Goal: Task Accomplishment & Management: Manage account settings

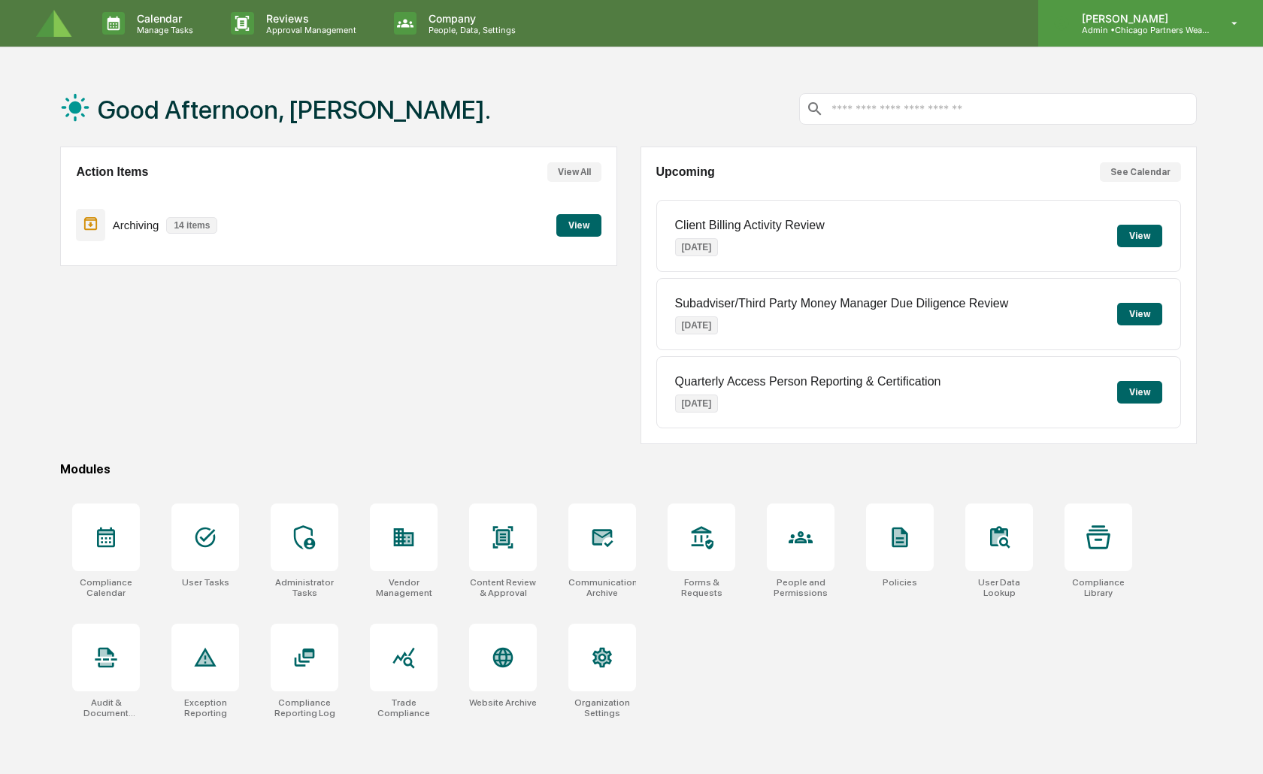
click at [1173, 41] on div "[PERSON_NAME] Admin • Chicago Partners Wealth Advisors" at bounding box center [1150, 23] width 225 height 47
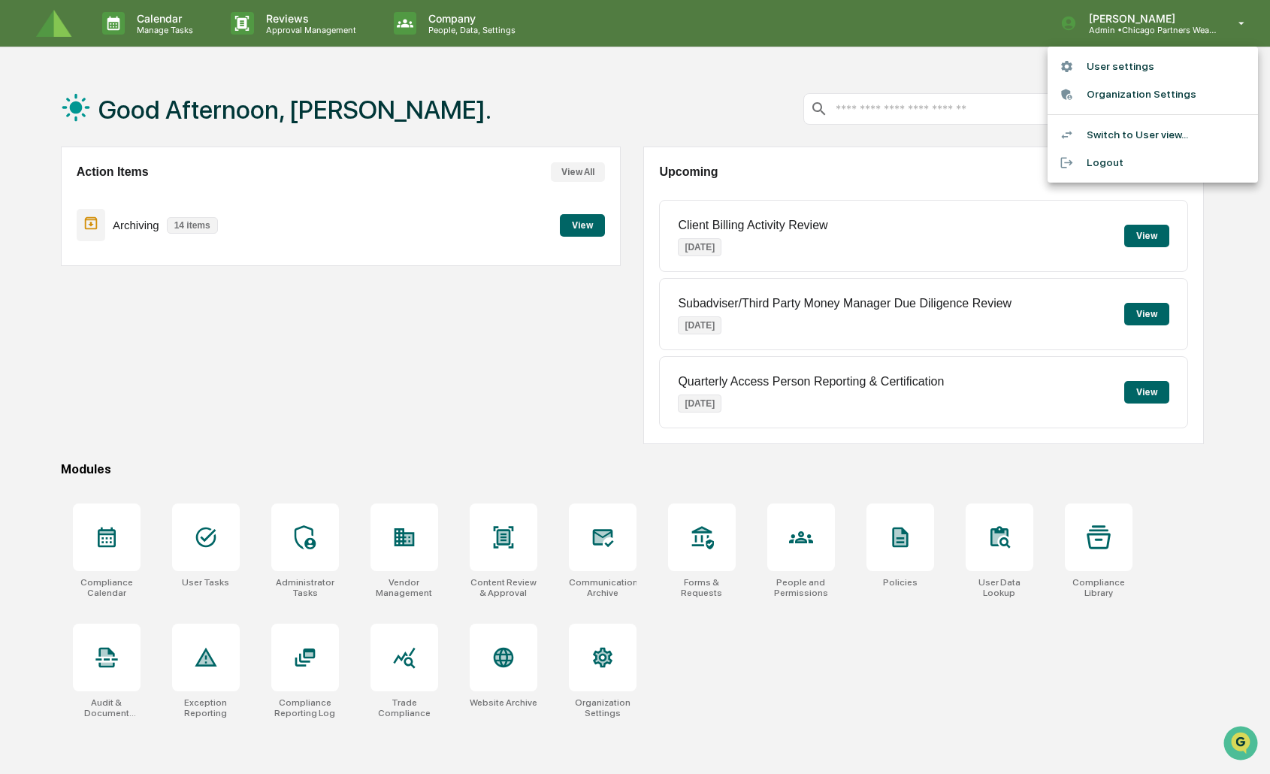
click at [1113, 68] on li "User settings" at bounding box center [1153, 67] width 210 height 28
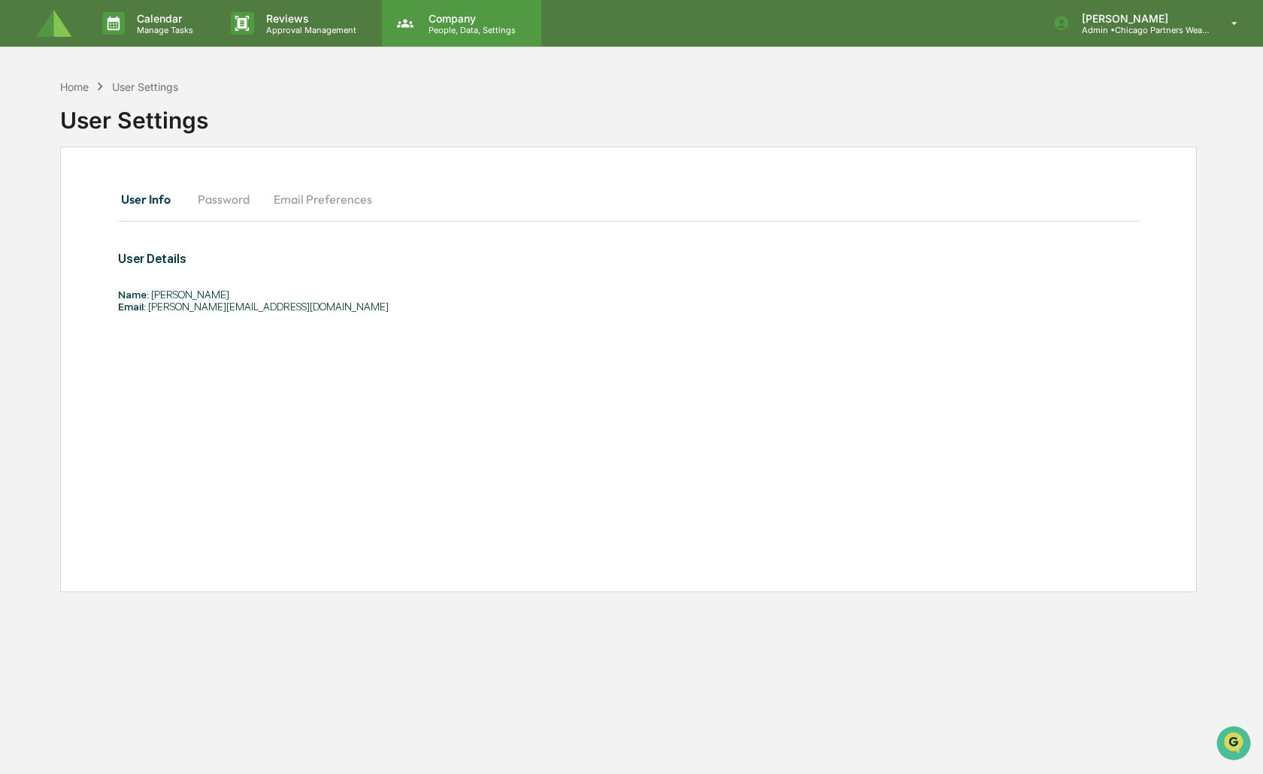
click at [410, 26] on icon at bounding box center [405, 23] width 17 height 8
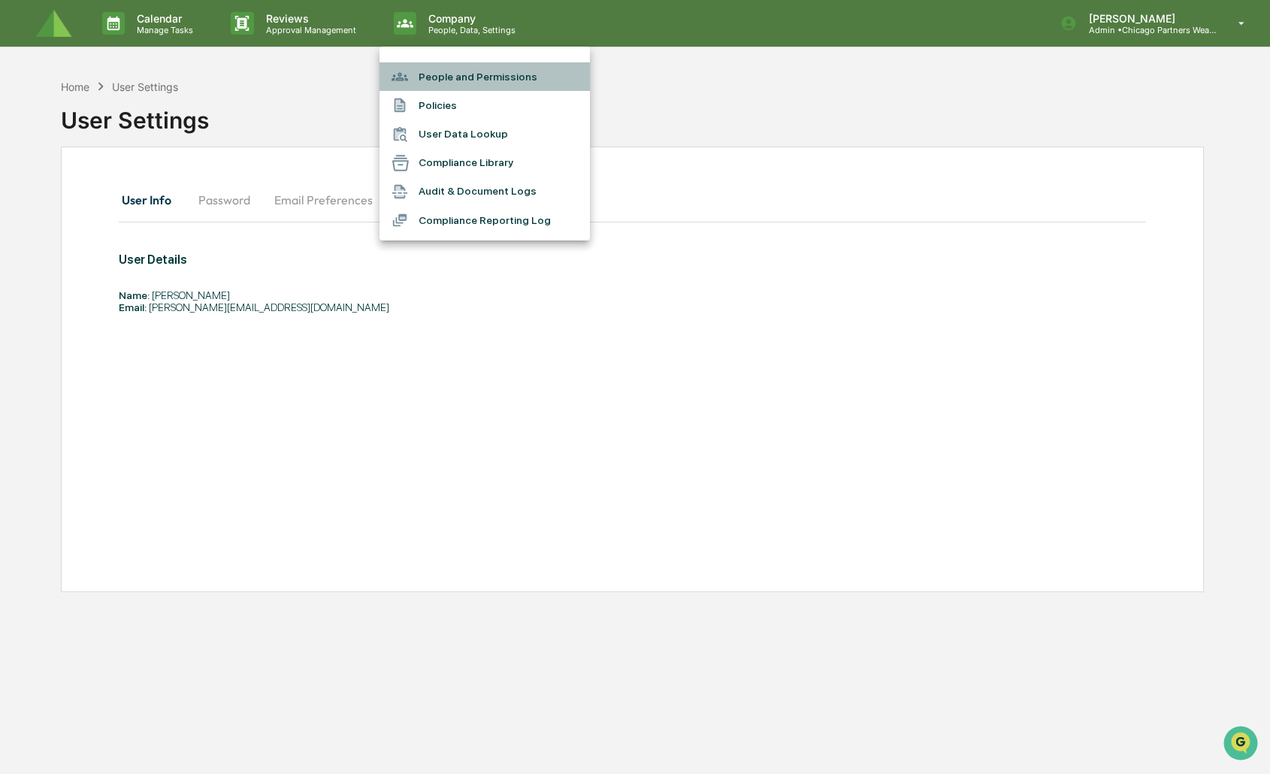
click at [439, 80] on li "People and Permissions" at bounding box center [485, 76] width 210 height 29
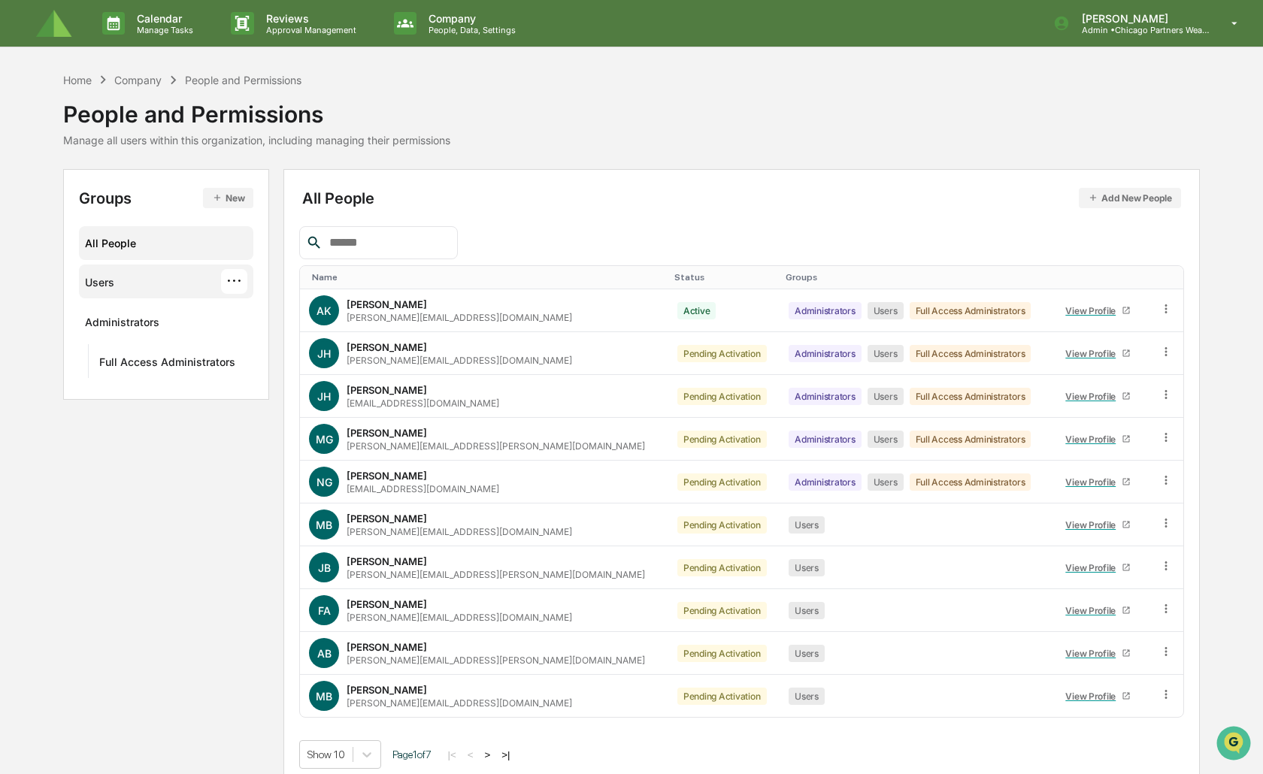
click at [132, 273] on div "Users ···" at bounding box center [166, 281] width 162 height 25
click at [126, 331] on div "Administrators" at bounding box center [122, 325] width 74 height 18
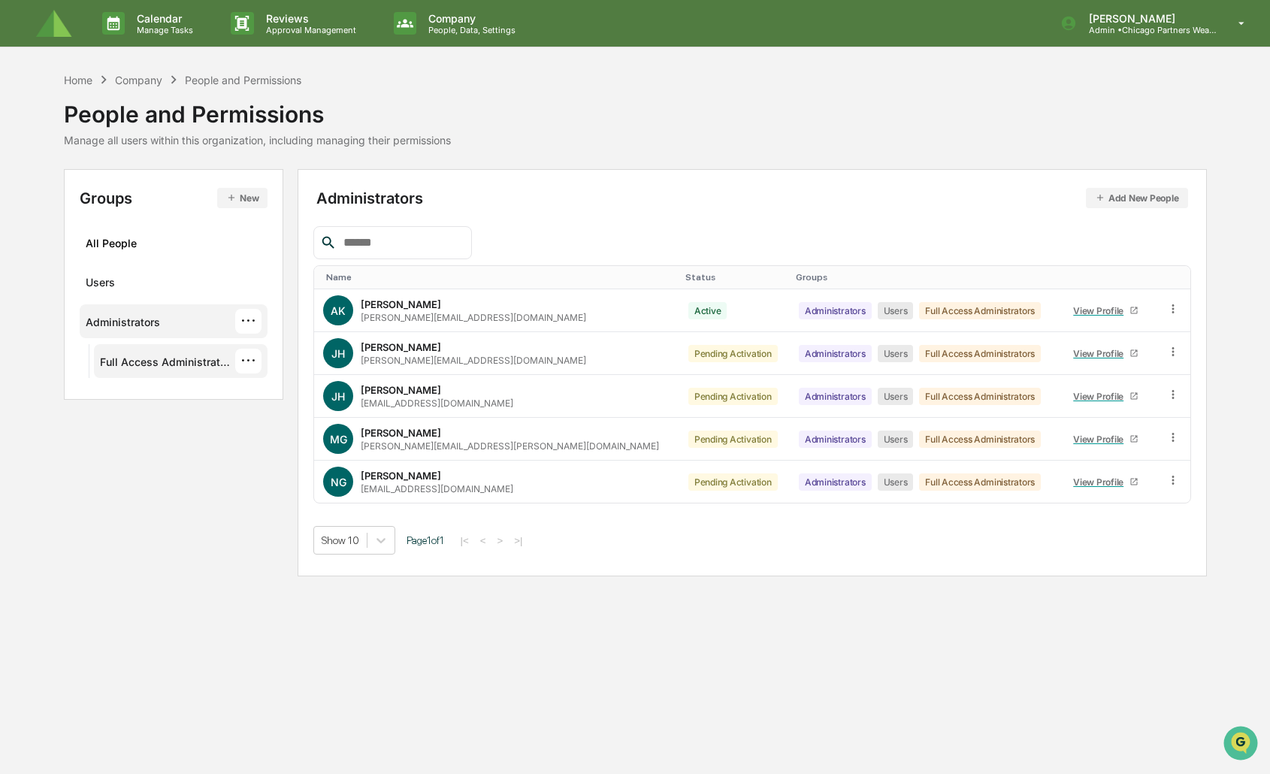
click at [135, 366] on div "Full Access Administrators" at bounding box center [168, 365] width 136 height 18
click at [143, 326] on div "Administrators" at bounding box center [123, 325] width 74 height 18
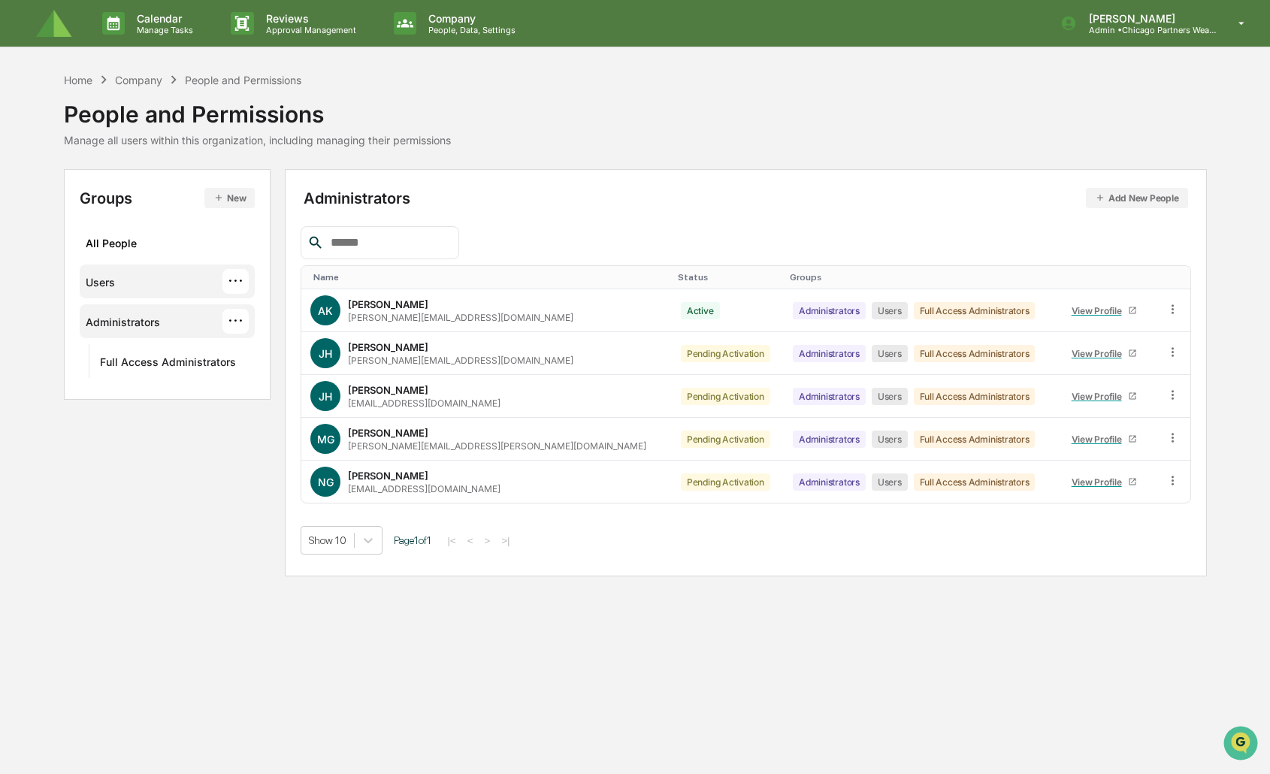
click at [142, 291] on div "Users ···" at bounding box center [168, 281] width 164 height 25
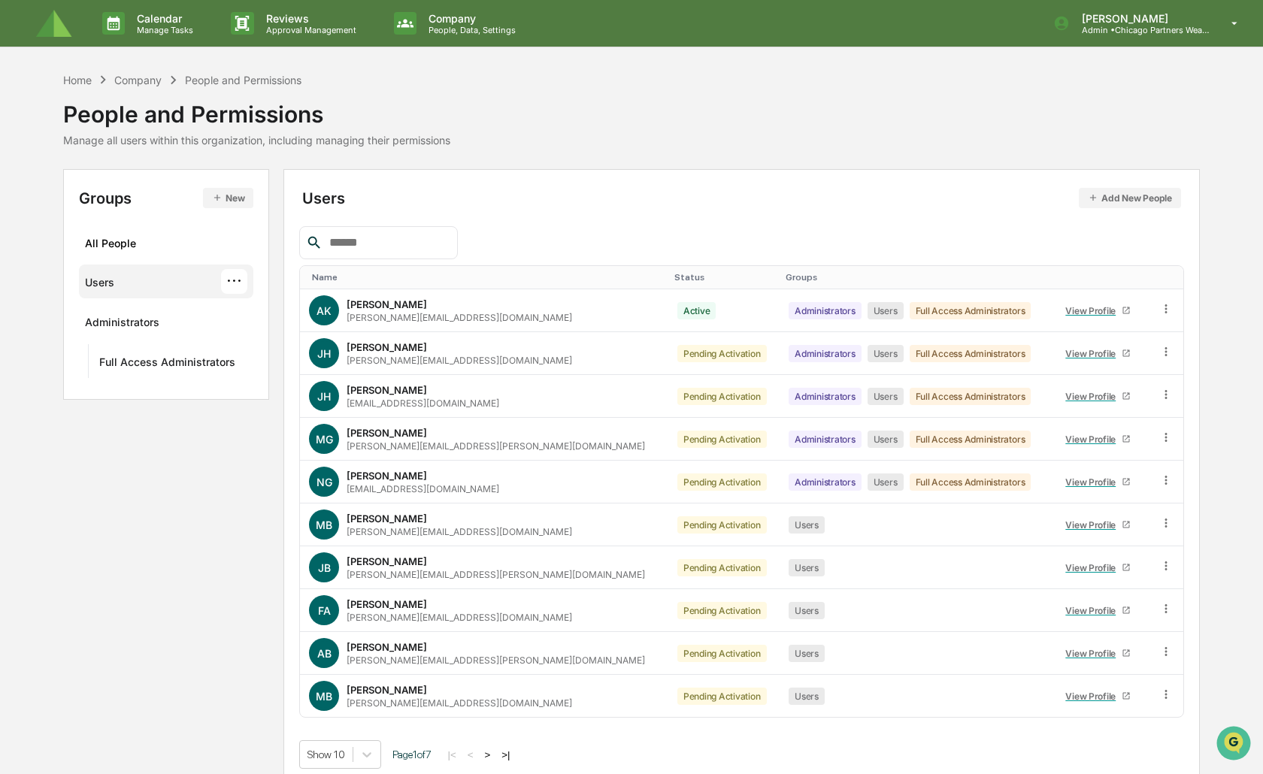
click at [338, 244] on input "text" at bounding box center [387, 243] width 128 height 20
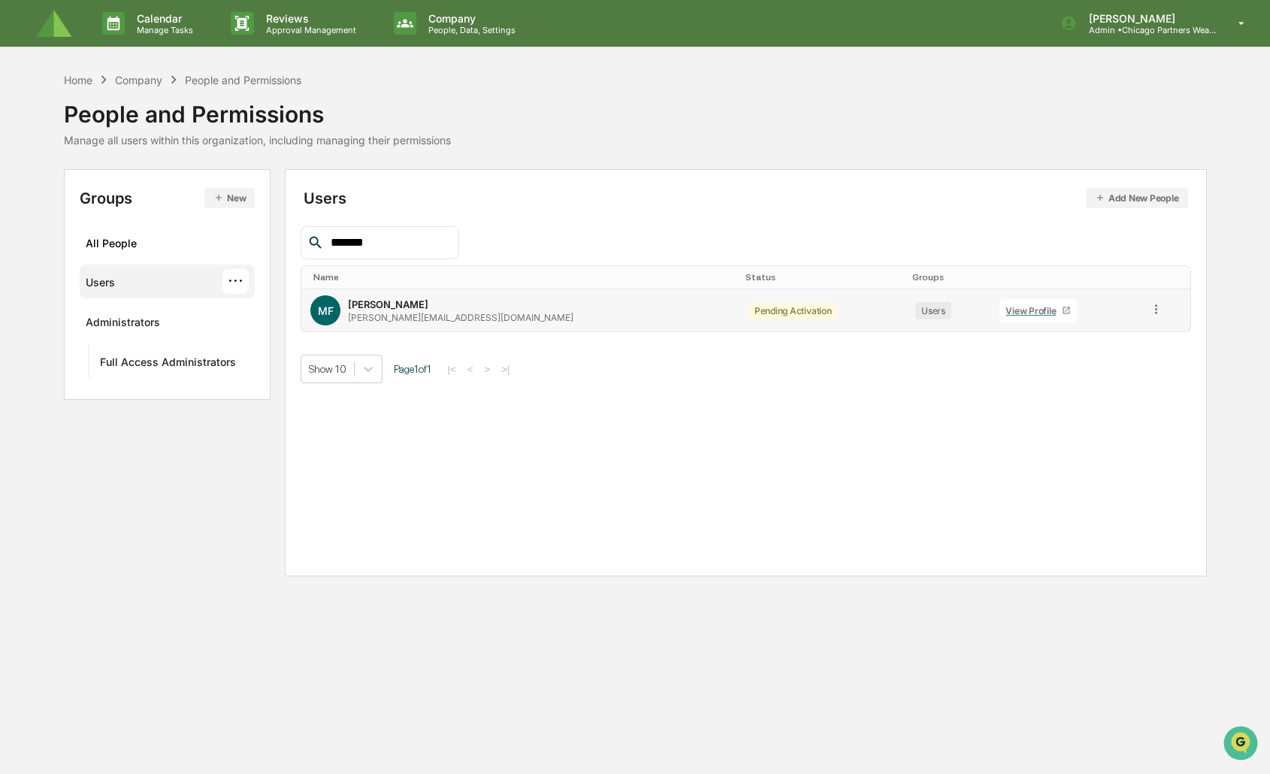
type input "*******"
click at [1149, 308] on icon at bounding box center [1156, 309] width 14 height 14
click at [916, 315] on div "Users" at bounding box center [934, 310] width 36 height 17
click at [1006, 308] on div "View Profile" at bounding box center [1034, 310] width 56 height 11
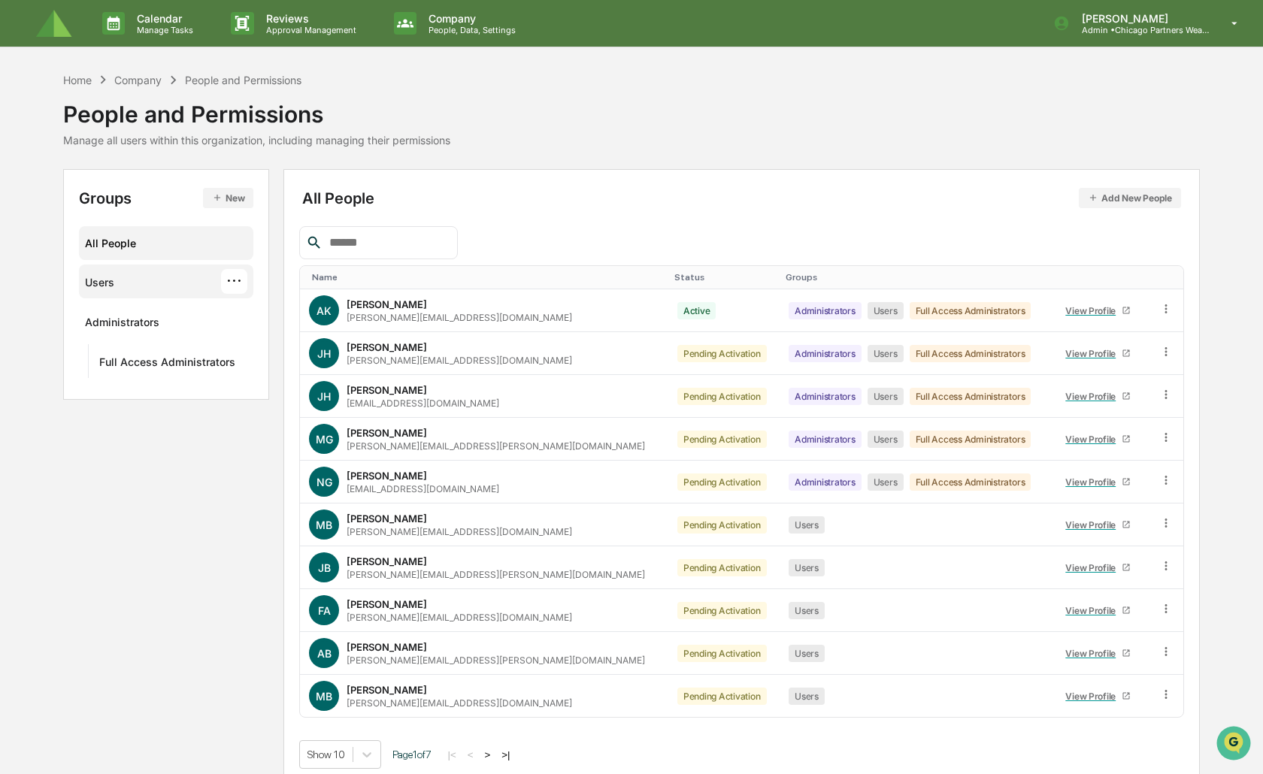
click at [148, 275] on div "Users ···" at bounding box center [166, 281] width 162 height 25
click at [311, 244] on div at bounding box center [378, 242] width 158 height 33
click at [333, 243] on input "text" at bounding box center [387, 243] width 128 height 20
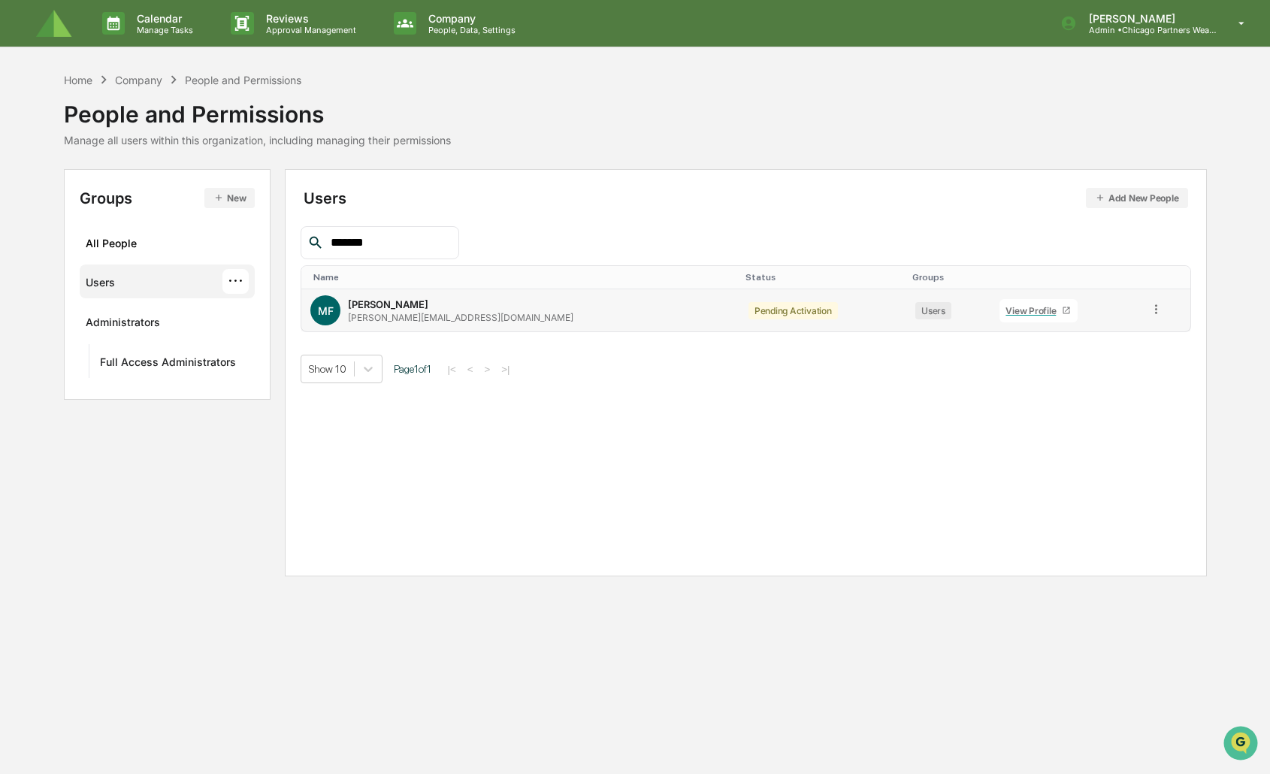
type input "*******"
click at [1149, 316] on icon at bounding box center [1156, 309] width 14 height 14
click at [1116, 338] on div "Groups & Permissions" at bounding box center [1086, 334] width 129 height 18
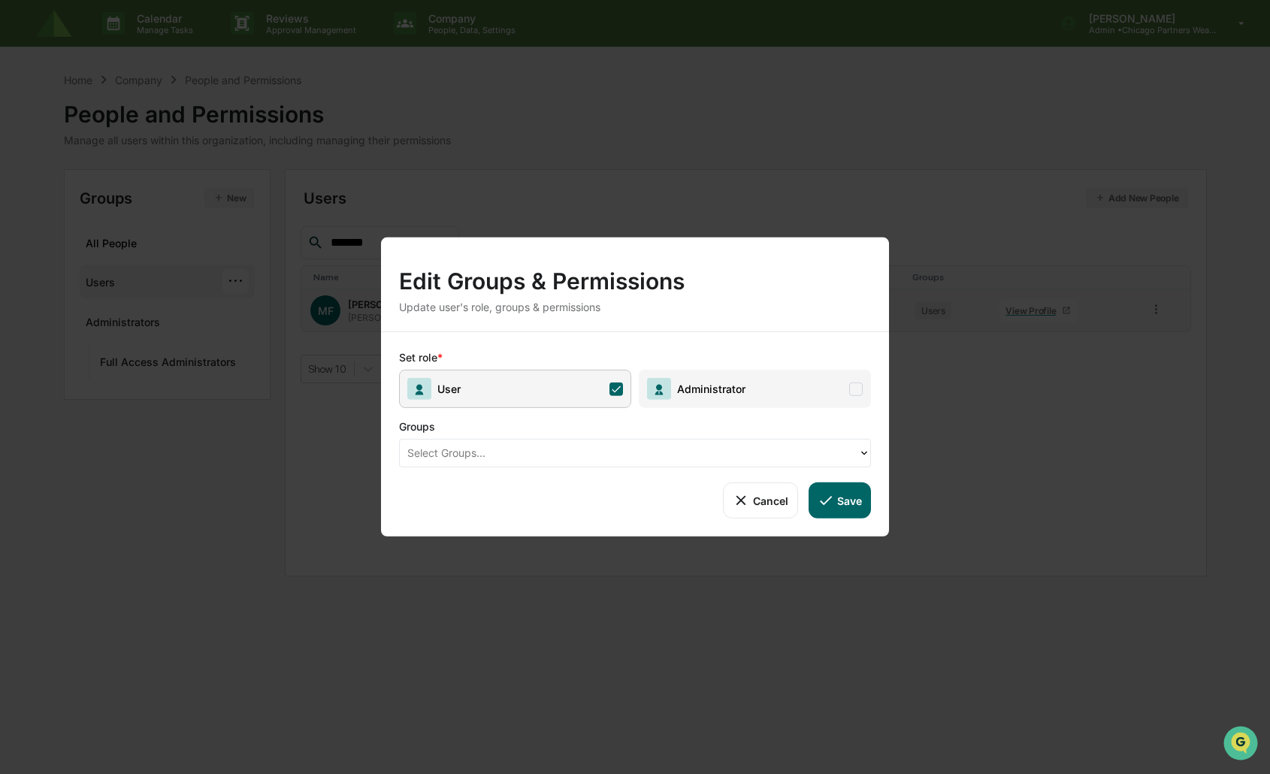
click at [846, 391] on span "Administrator" at bounding box center [755, 389] width 232 height 38
click at [815, 498] on button "Save" at bounding box center [840, 501] width 62 height 36
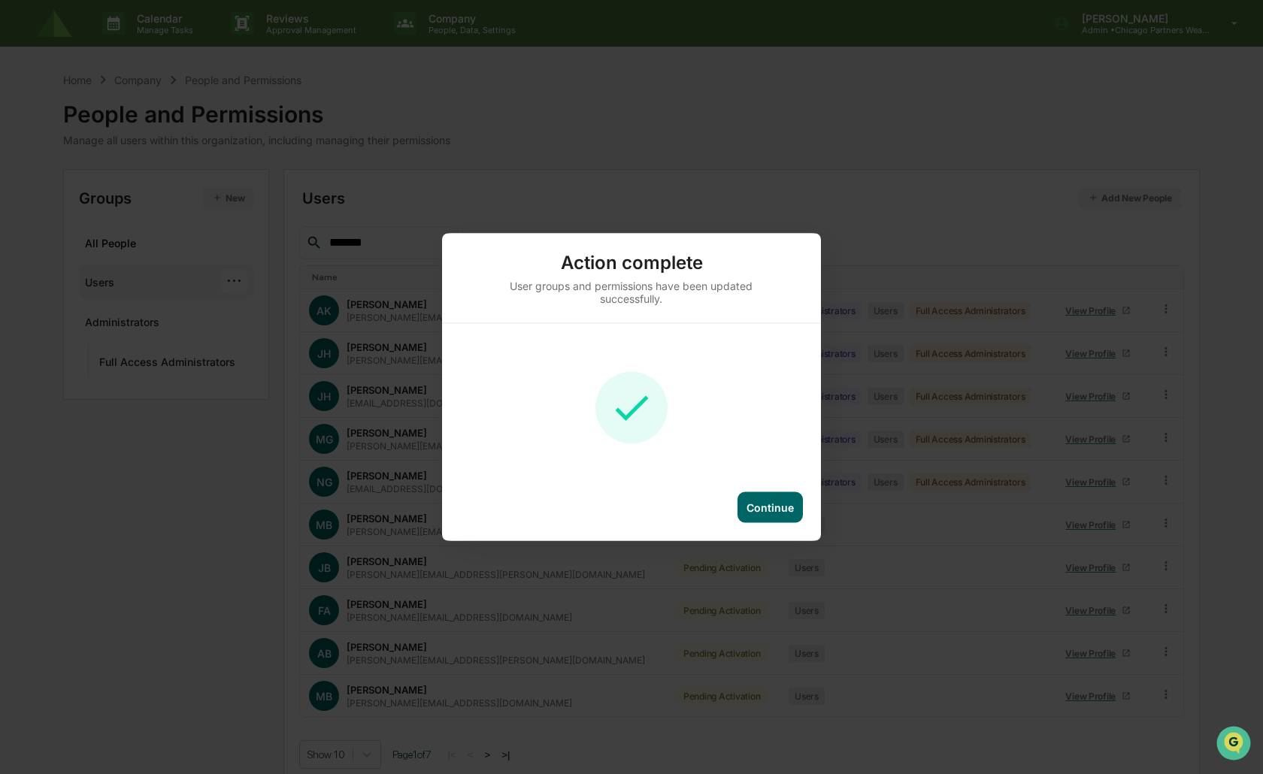
click at [792, 504] on div "Continue" at bounding box center [769, 507] width 47 height 13
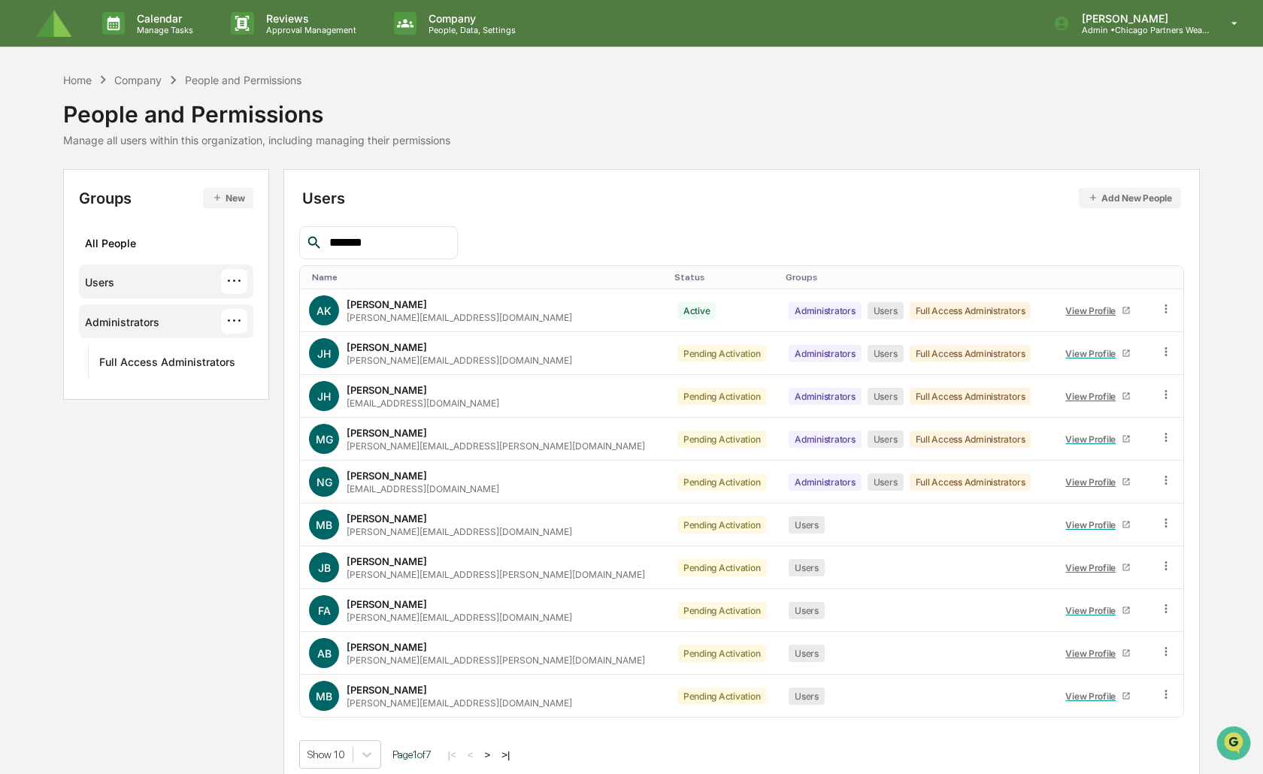
click at [173, 335] on div "Administrators ···" at bounding box center [166, 321] width 174 height 34
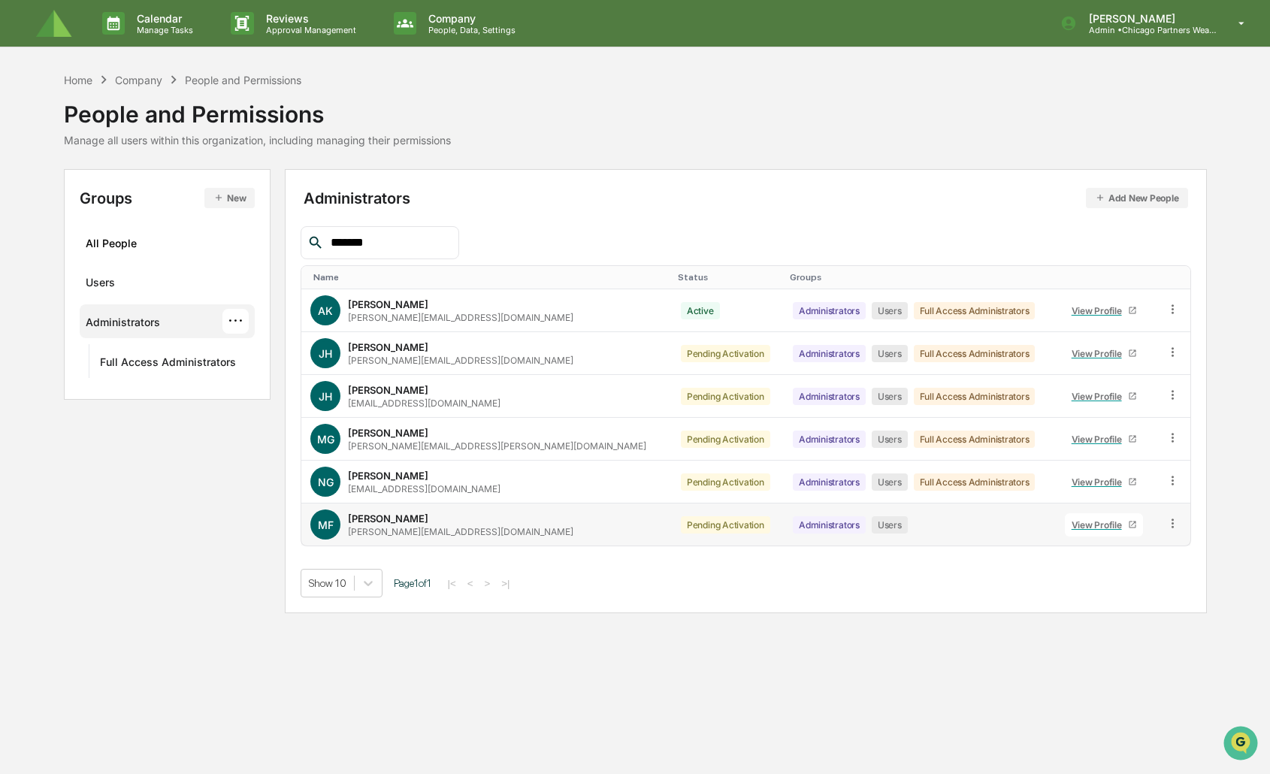
click at [1170, 524] on icon at bounding box center [1173, 523] width 14 height 14
click at [1103, 581] on div "Change Status" at bounding box center [1102, 578] width 129 height 18
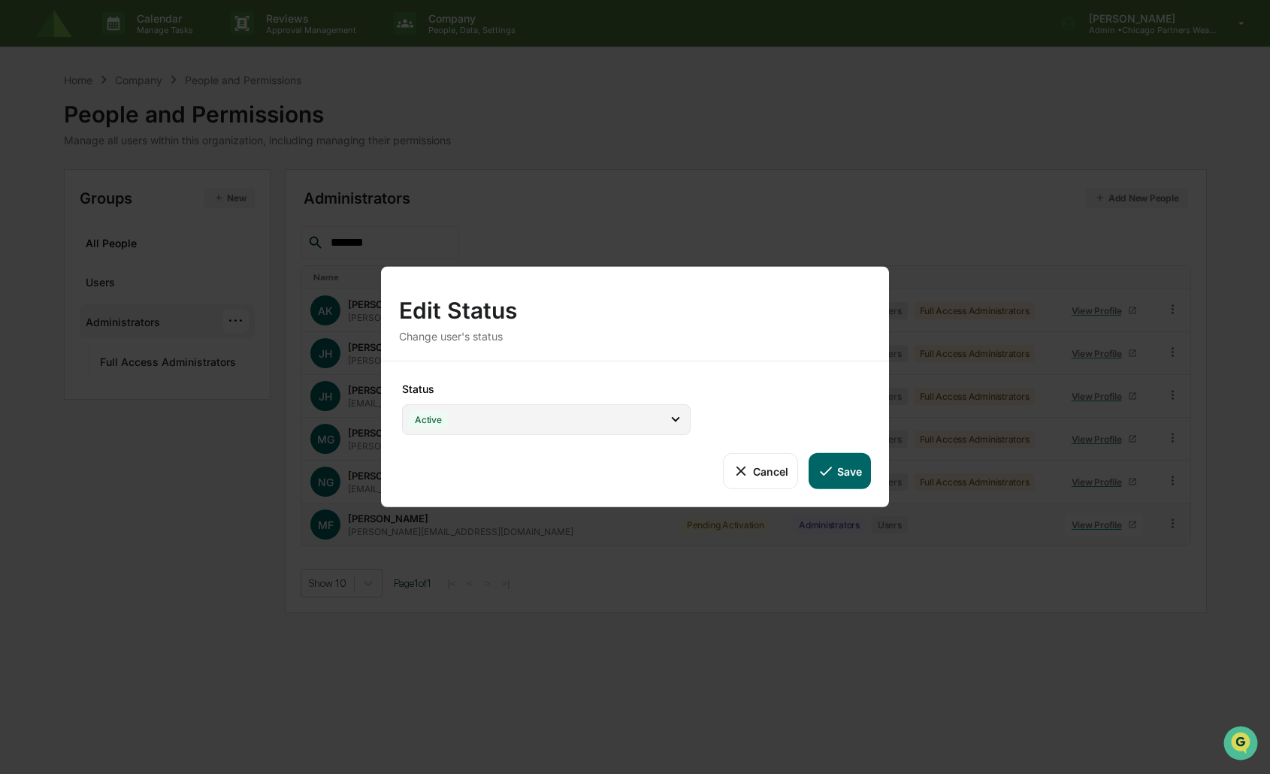
click at [492, 410] on div "Active" at bounding box center [546, 419] width 289 height 31
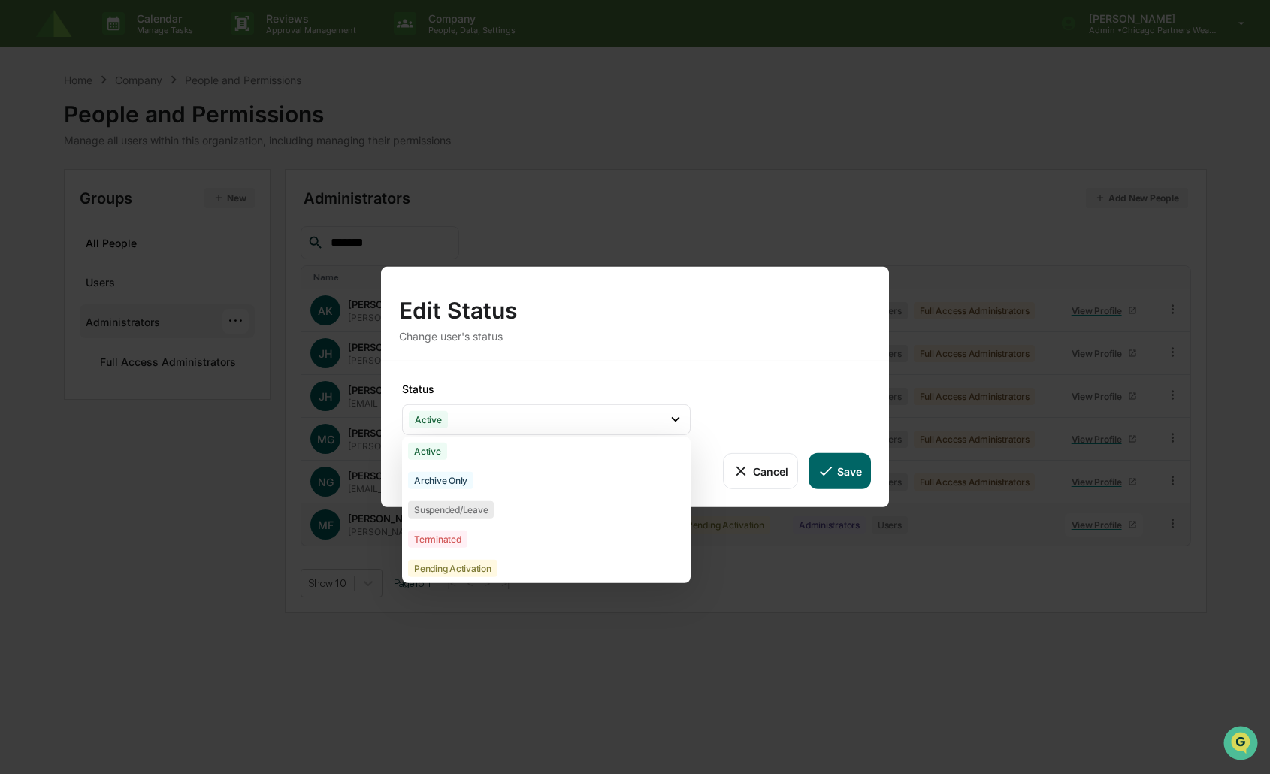
click at [689, 361] on div at bounding box center [635, 361] width 508 height 1
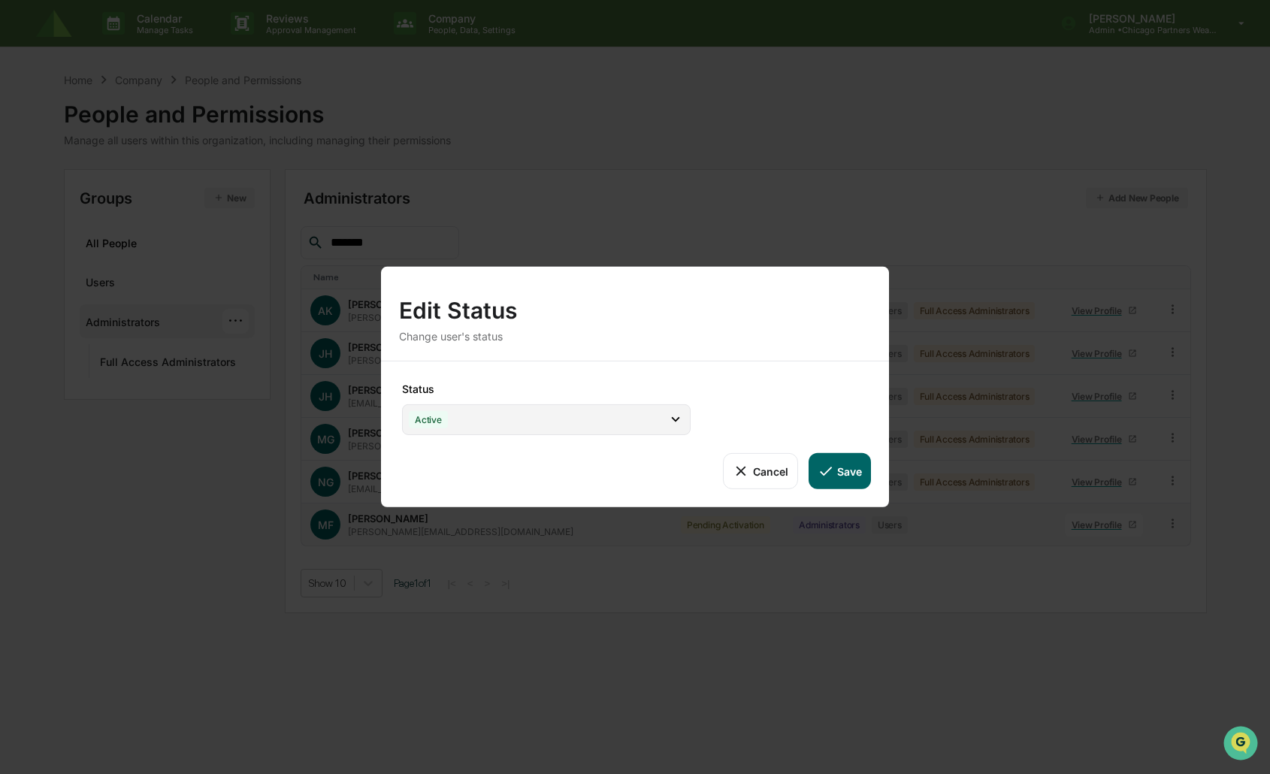
click at [671, 417] on icon at bounding box center [676, 419] width 17 height 17
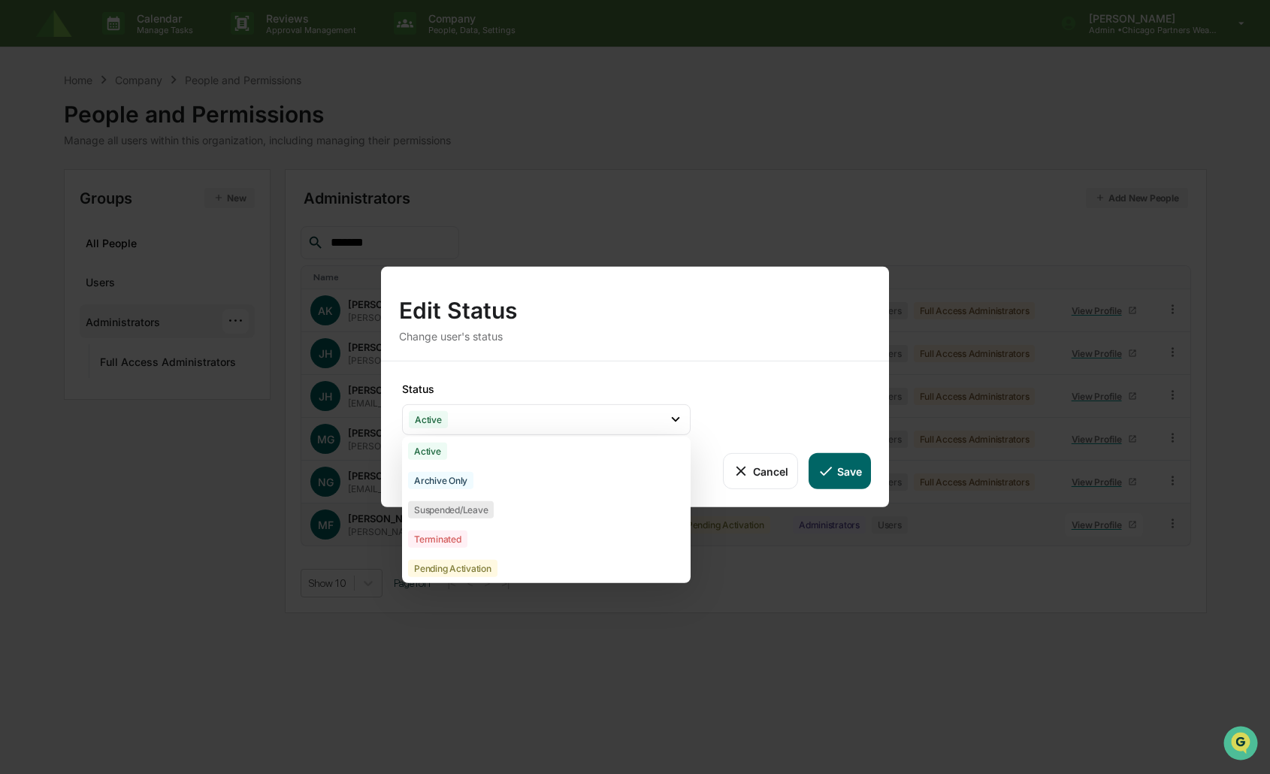
click at [730, 408] on div "Status Active Active Archive Only Suspended/Leave Terminated Pending Activation…" at bounding box center [635, 435] width 508 height 146
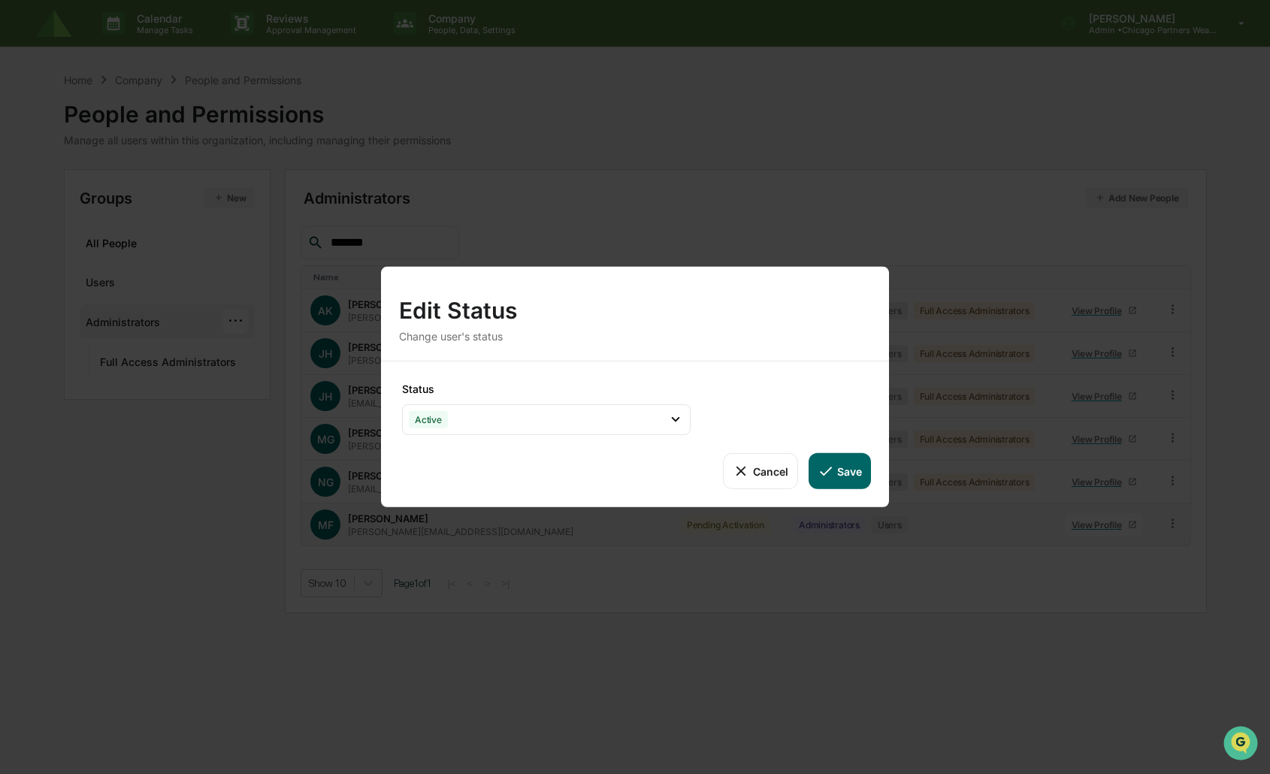
click at [729, 472] on div "Cancel Save" at bounding box center [635, 471] width 472 height 36
click at [740, 470] on icon at bounding box center [741, 471] width 17 height 17
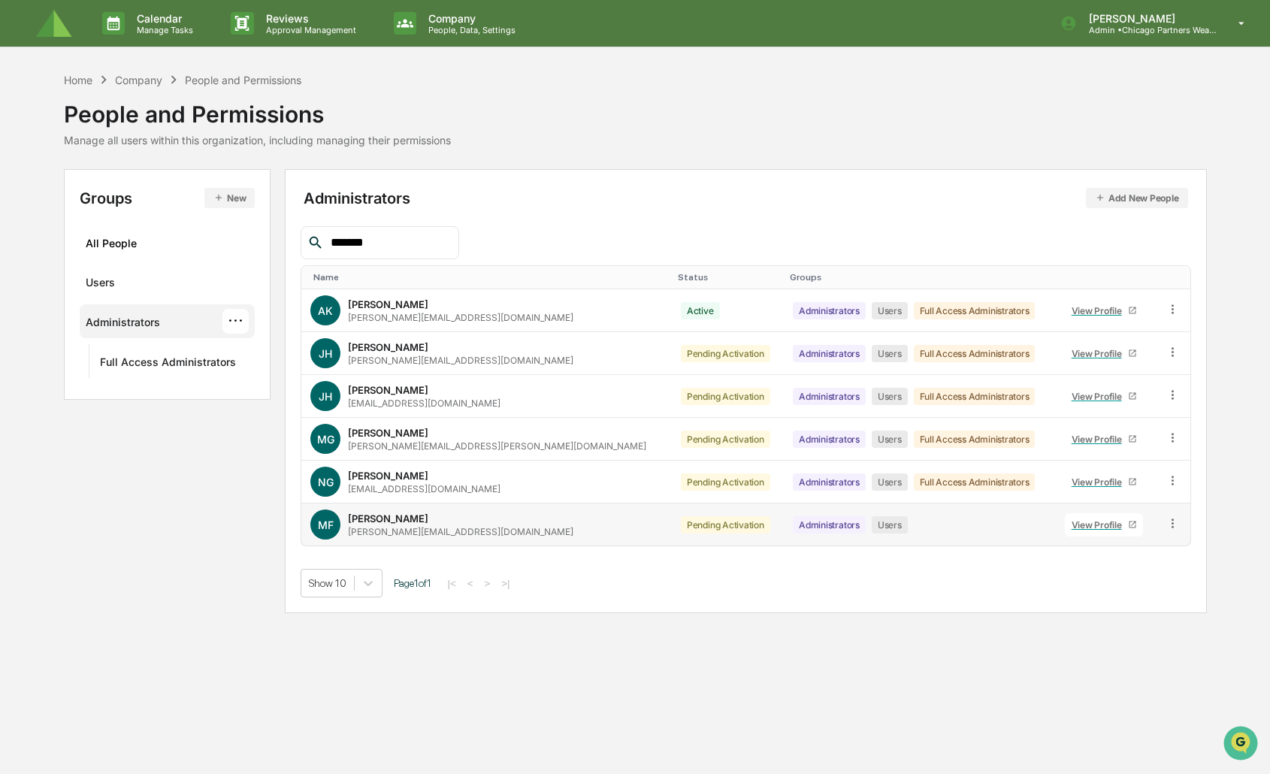
click at [1157, 521] on td at bounding box center [1174, 525] width 34 height 42
click at [1172, 521] on icon at bounding box center [1173, 523] width 2 height 9
click at [1083, 577] on div "Change Status" at bounding box center [1102, 578] width 129 height 18
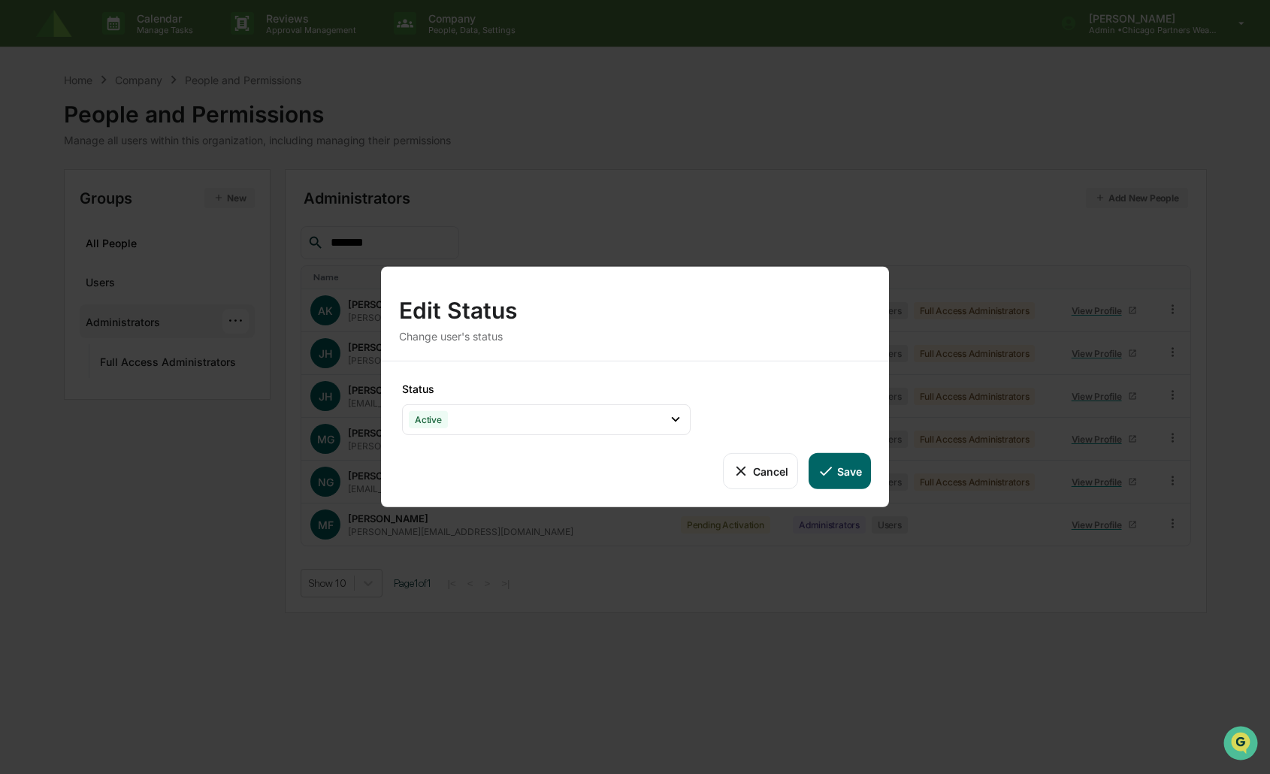
click at [848, 472] on button "Save" at bounding box center [840, 471] width 62 height 36
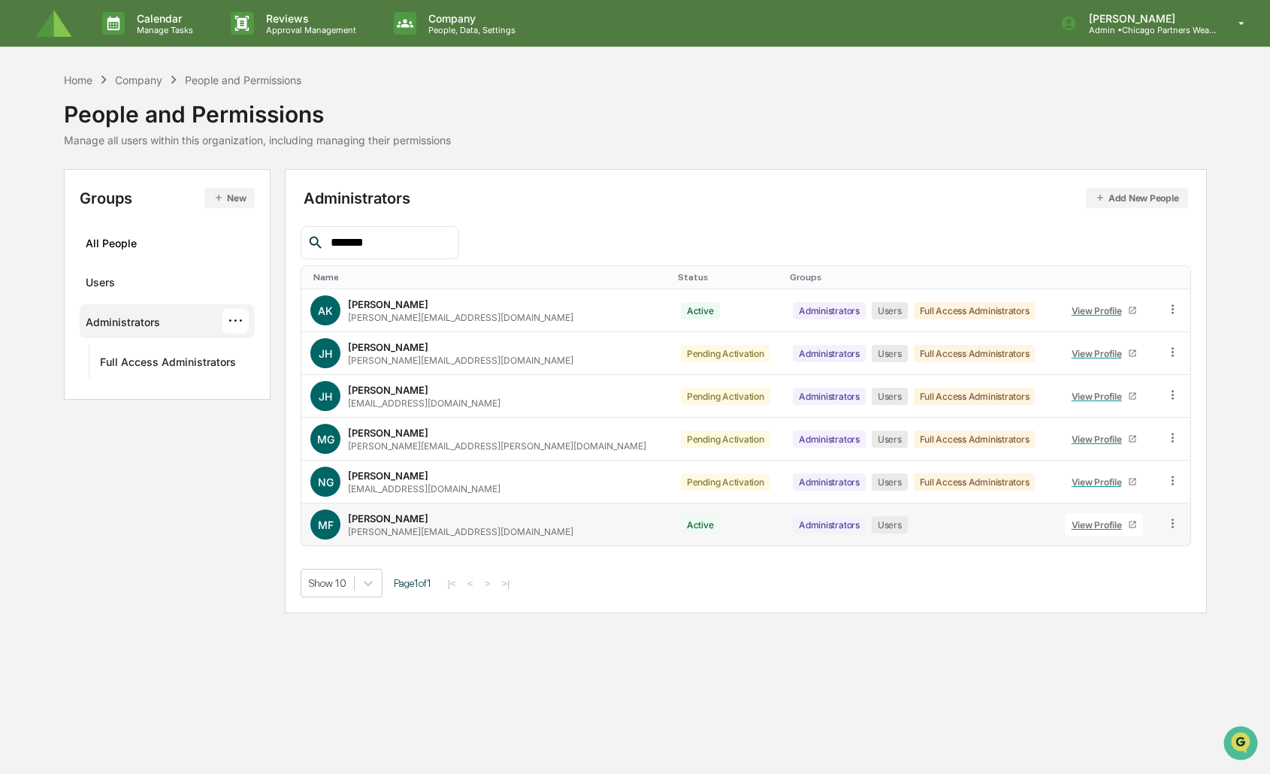
click at [1175, 524] on td at bounding box center [1174, 525] width 34 height 42
click at [1171, 524] on icon at bounding box center [1173, 523] width 14 height 14
click at [1166, 485] on icon at bounding box center [1173, 481] width 14 height 14
click at [1054, 667] on div "Calendar Manage Tasks Reviews Approval Management Company People, Data, Setting…" at bounding box center [635, 387] width 1270 height 774
click at [394, 26] on icon at bounding box center [405, 23] width 23 height 23
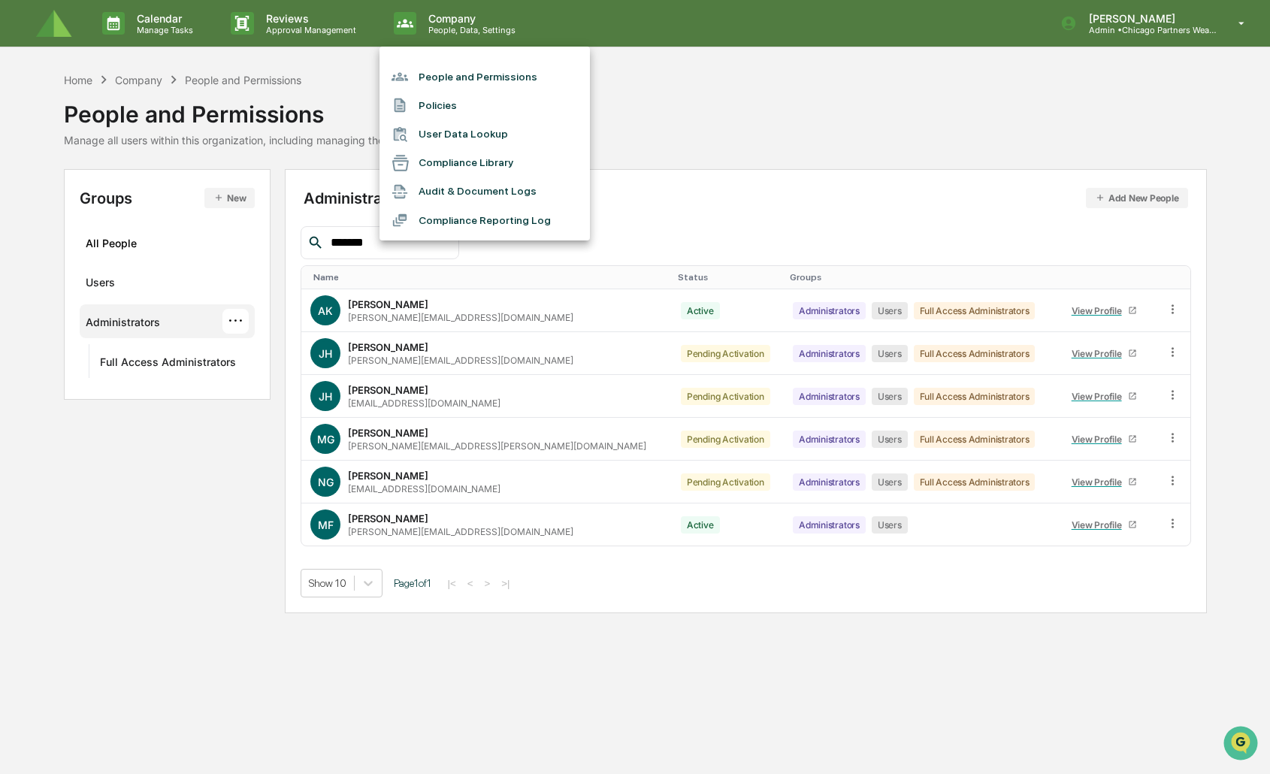
click at [353, 33] on div at bounding box center [635, 387] width 1270 height 774
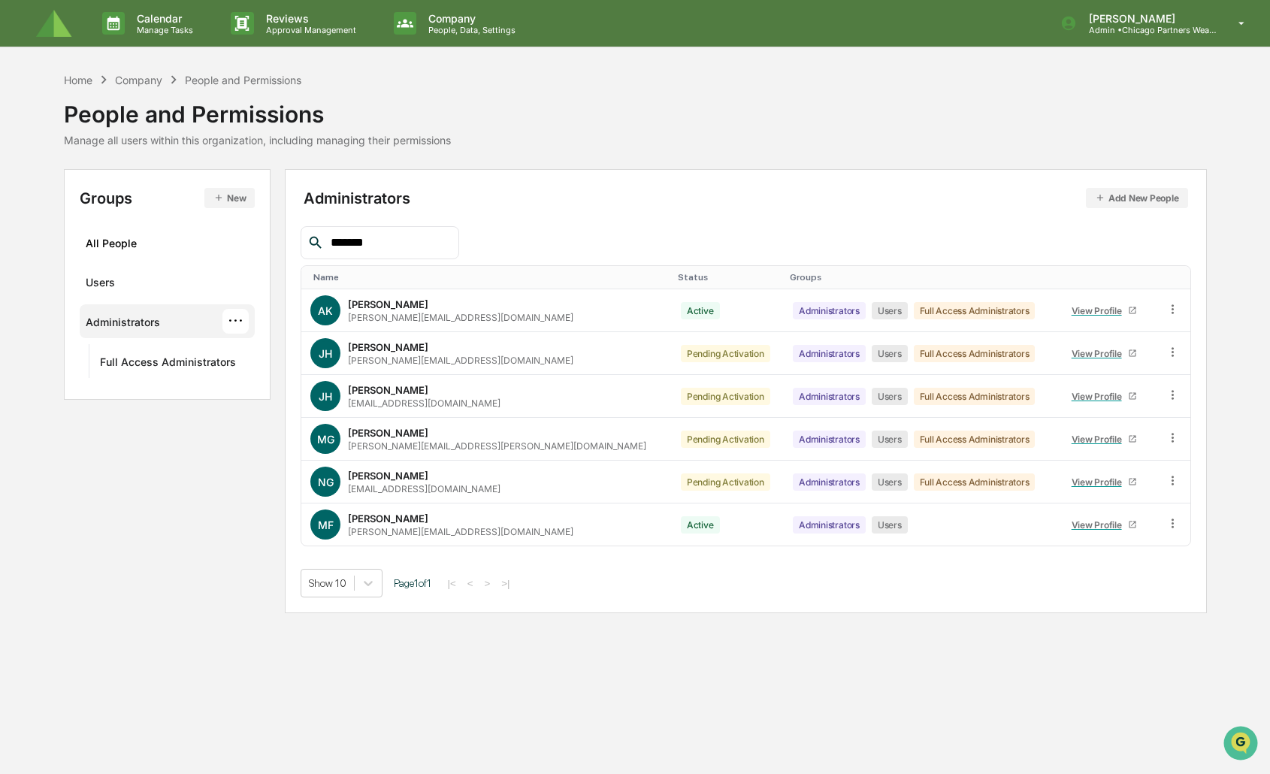
click at [329, 31] on p "Approval Management" at bounding box center [309, 30] width 110 height 11
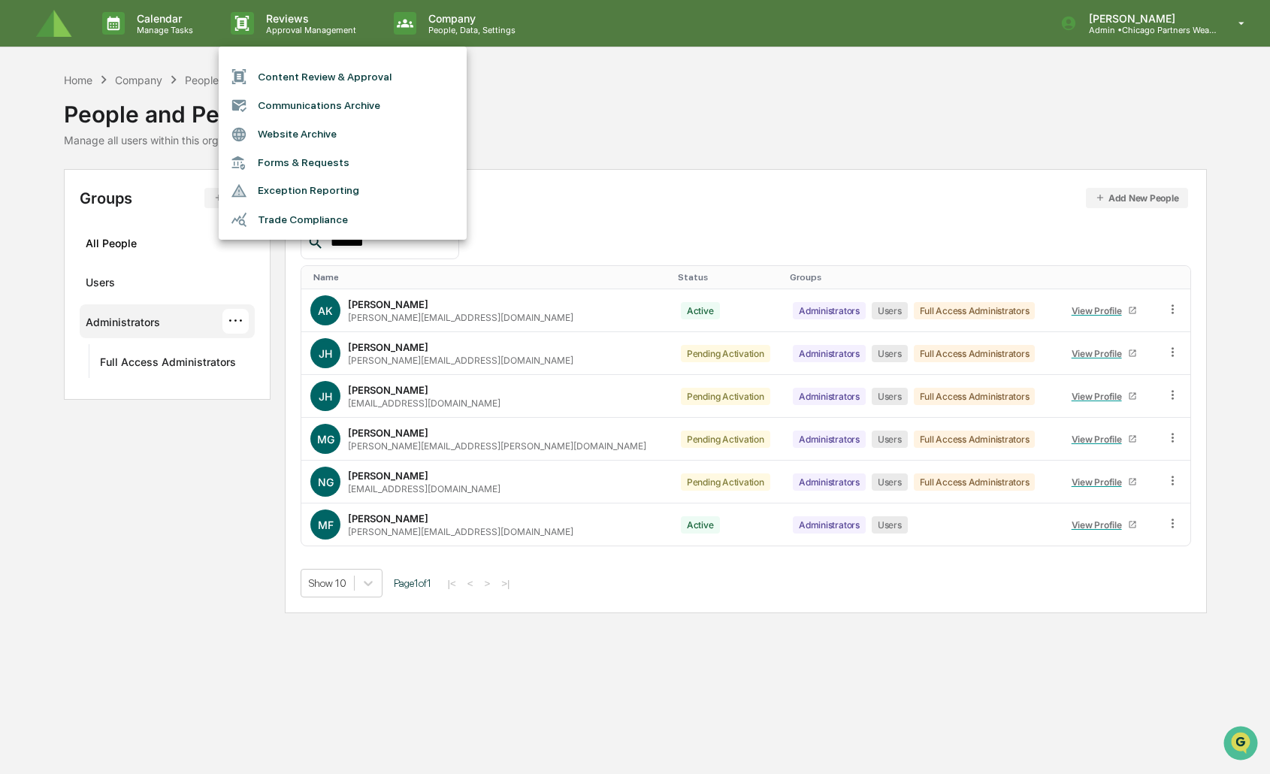
click at [547, 32] on div at bounding box center [635, 387] width 1270 height 774
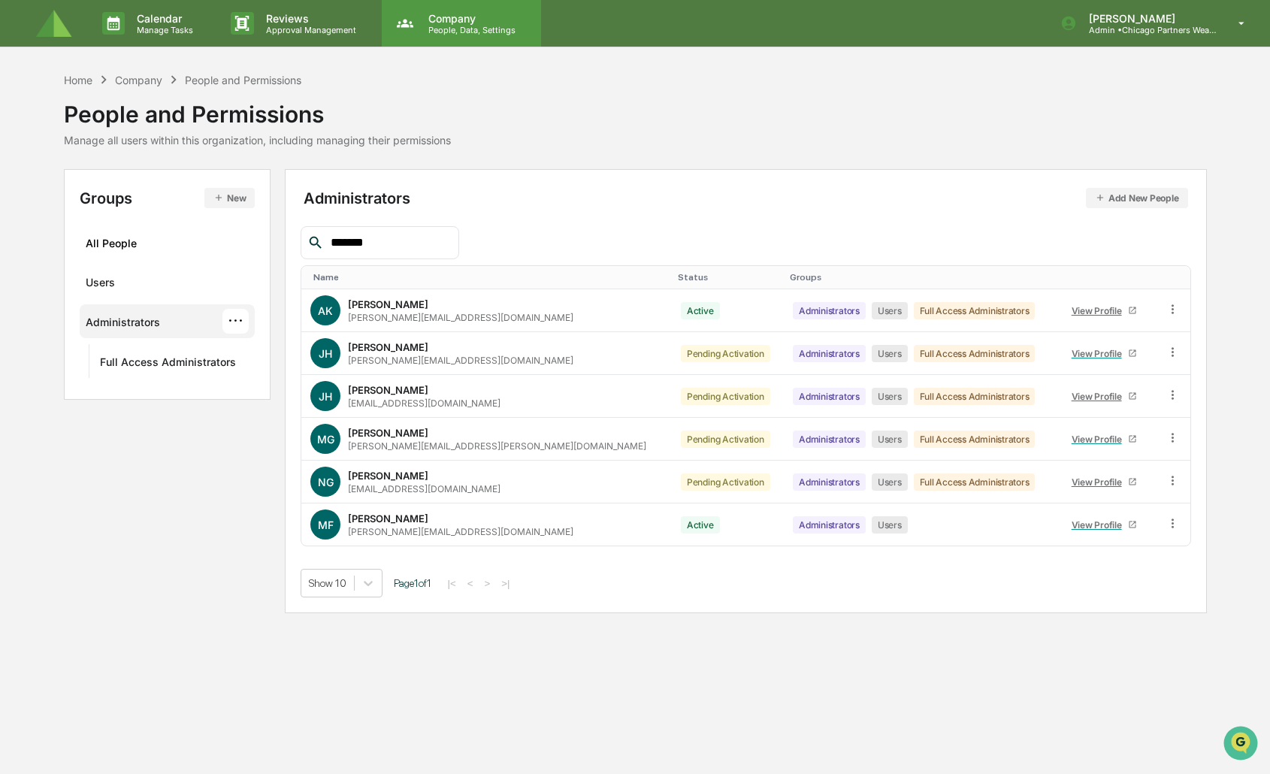
click at [419, 21] on div "Content Review & Approval Communications Archive Website Archive Forms & Reques…" at bounding box center [635, 387] width 1270 height 774
click at [469, 25] on p "People, Data, Settings" at bounding box center [469, 30] width 107 height 11
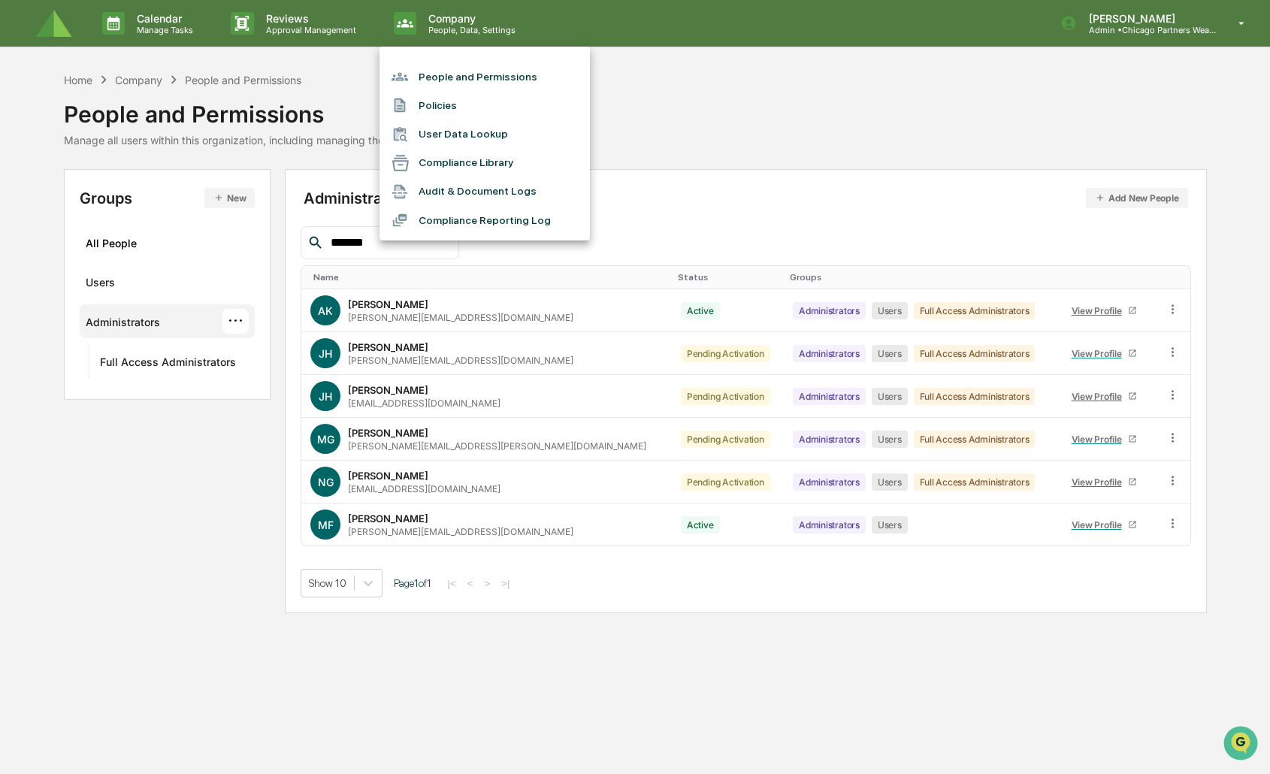
click at [492, 141] on li "User Data Lookup" at bounding box center [485, 134] width 210 height 29
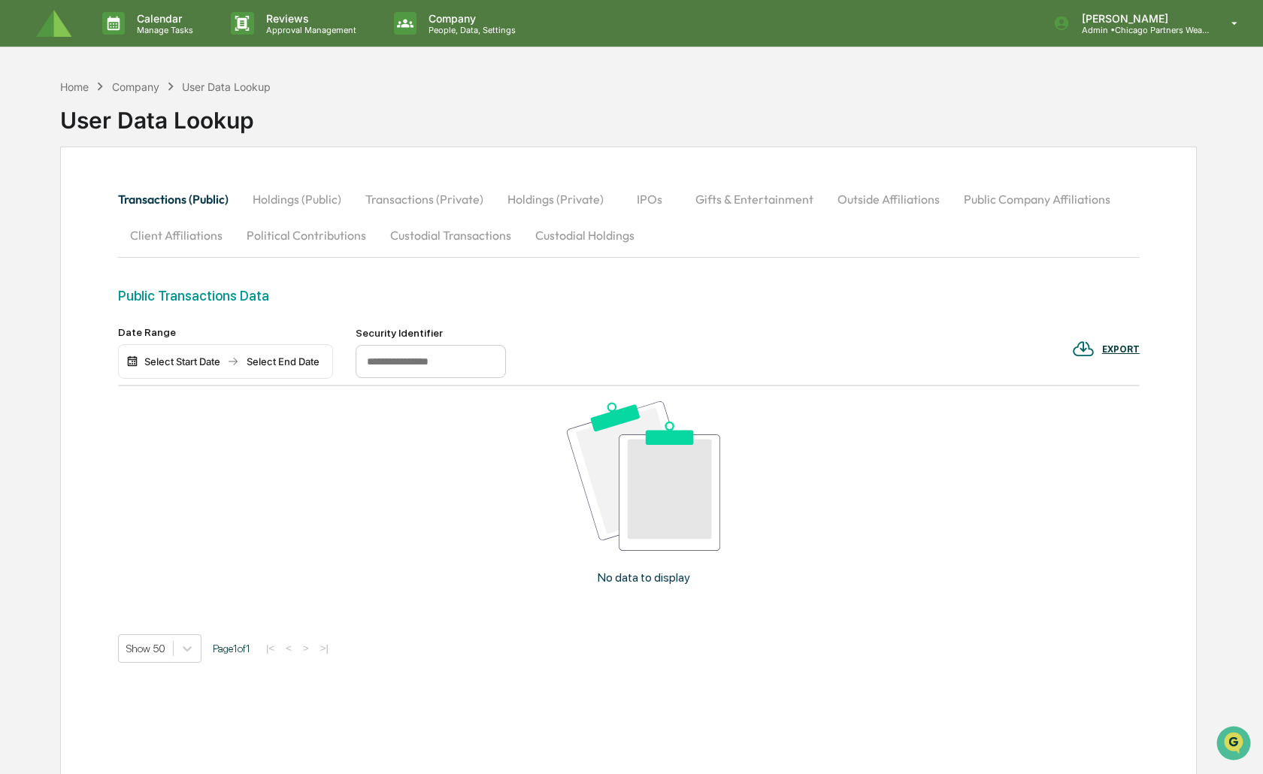
click at [435, 238] on button "Custodial Transactions" at bounding box center [450, 235] width 145 height 36
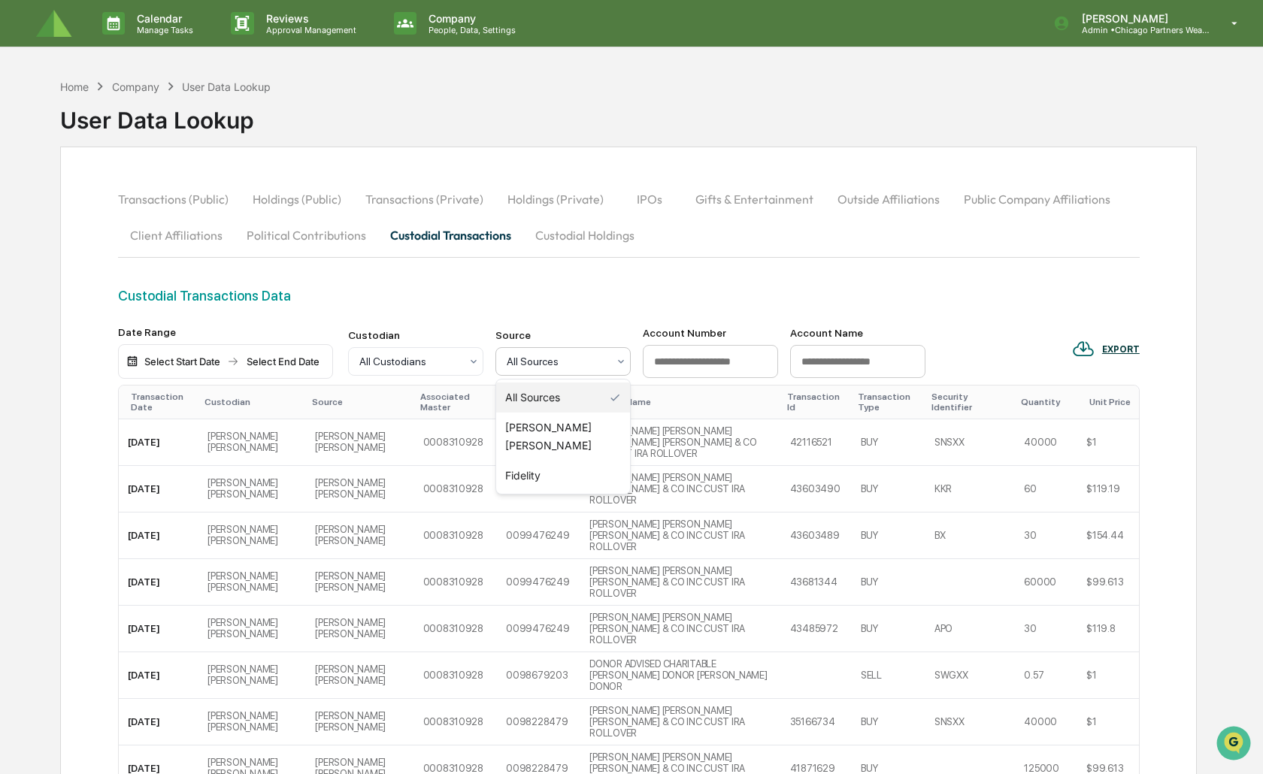
click at [523, 348] on div "All Sources" at bounding box center [562, 361] width 135 height 29
click at [432, 361] on div at bounding box center [409, 361] width 101 height 15
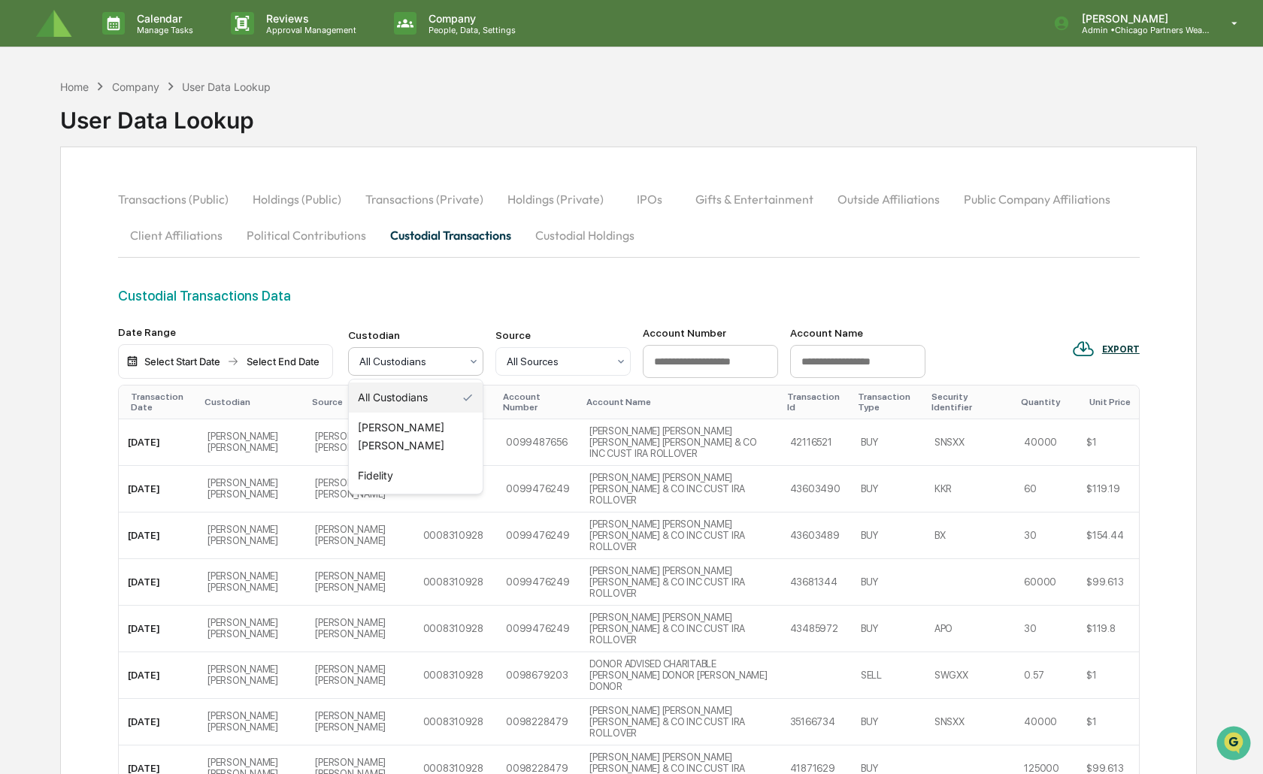
click at [637, 304] on div "Custodial Transactions Data" at bounding box center [629, 296] width 1022 height 16
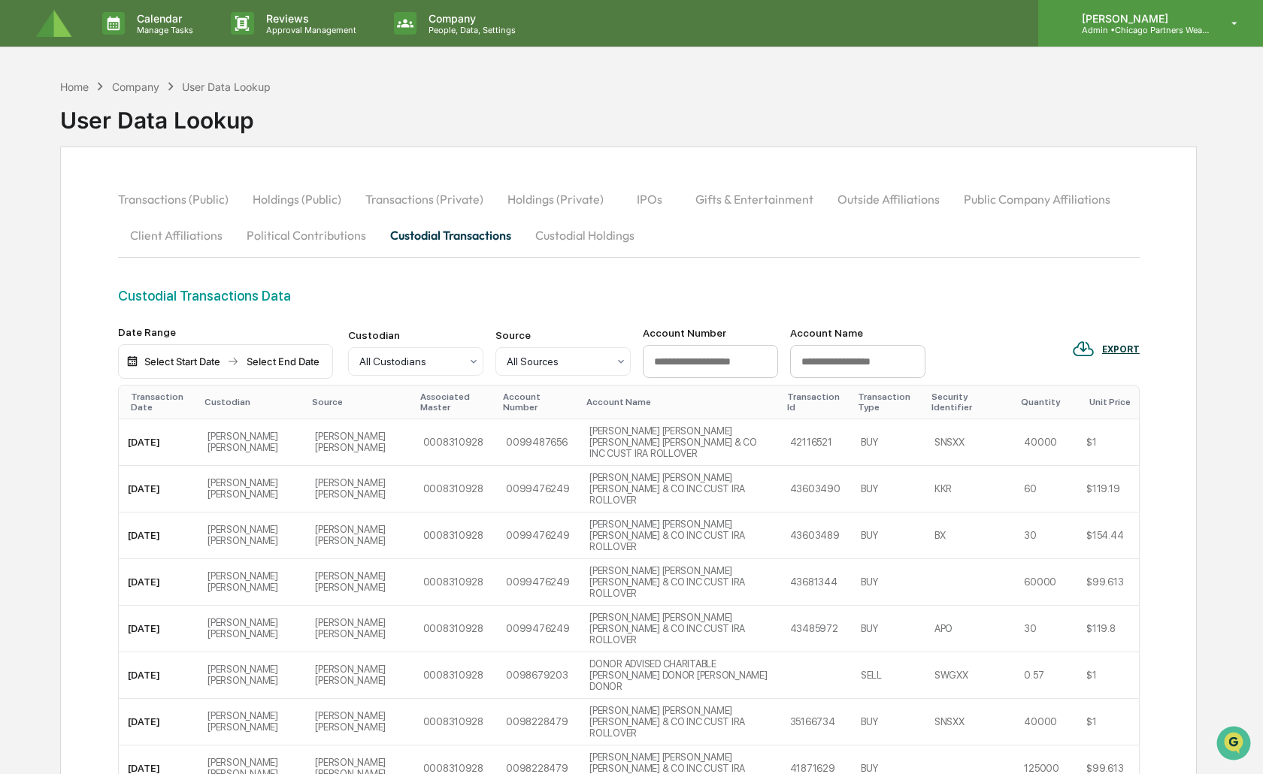
click at [1119, 15] on p "[PERSON_NAME]" at bounding box center [1140, 18] width 140 height 13
